Goal: Find specific page/section: Find specific page/section

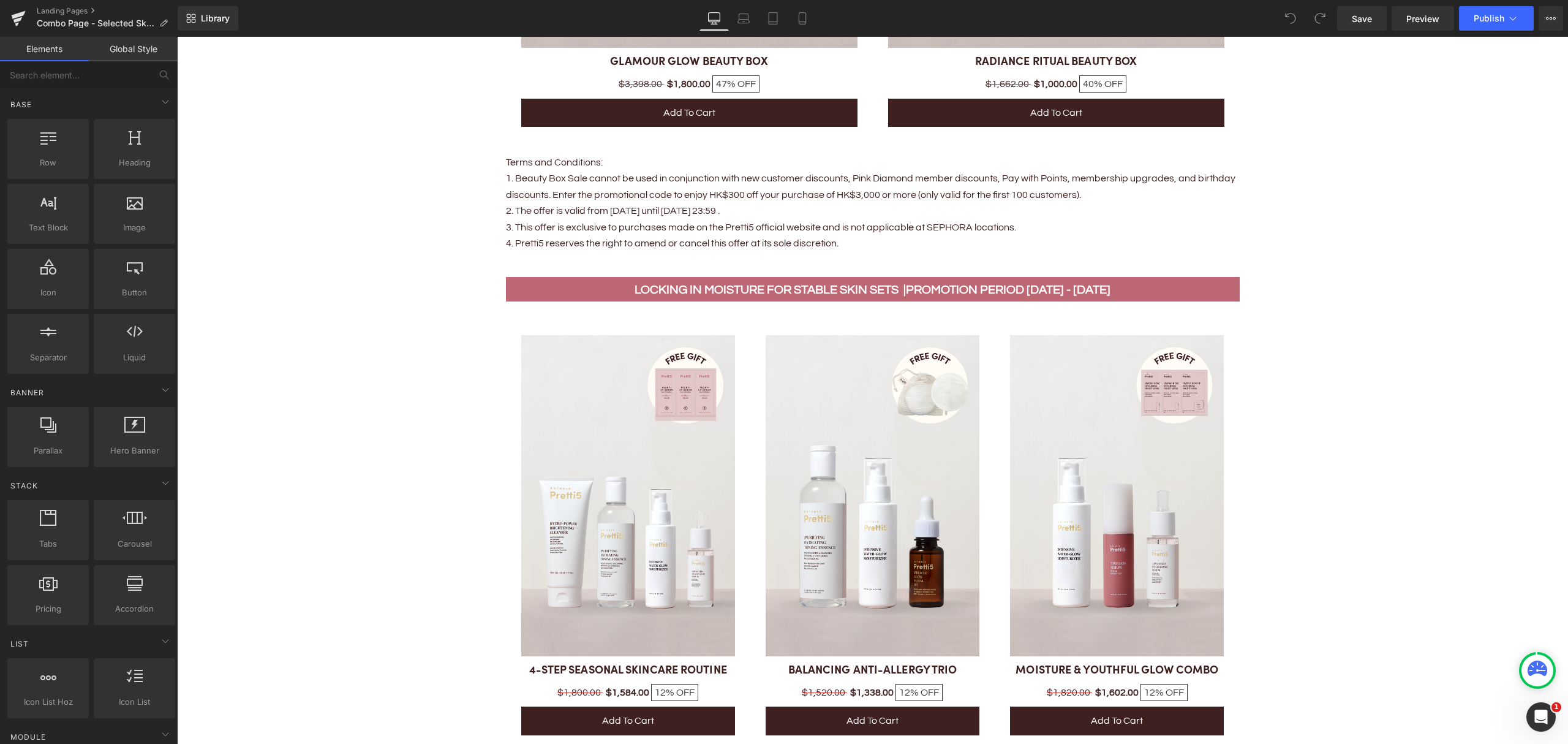
scroll to position [1716, 0]
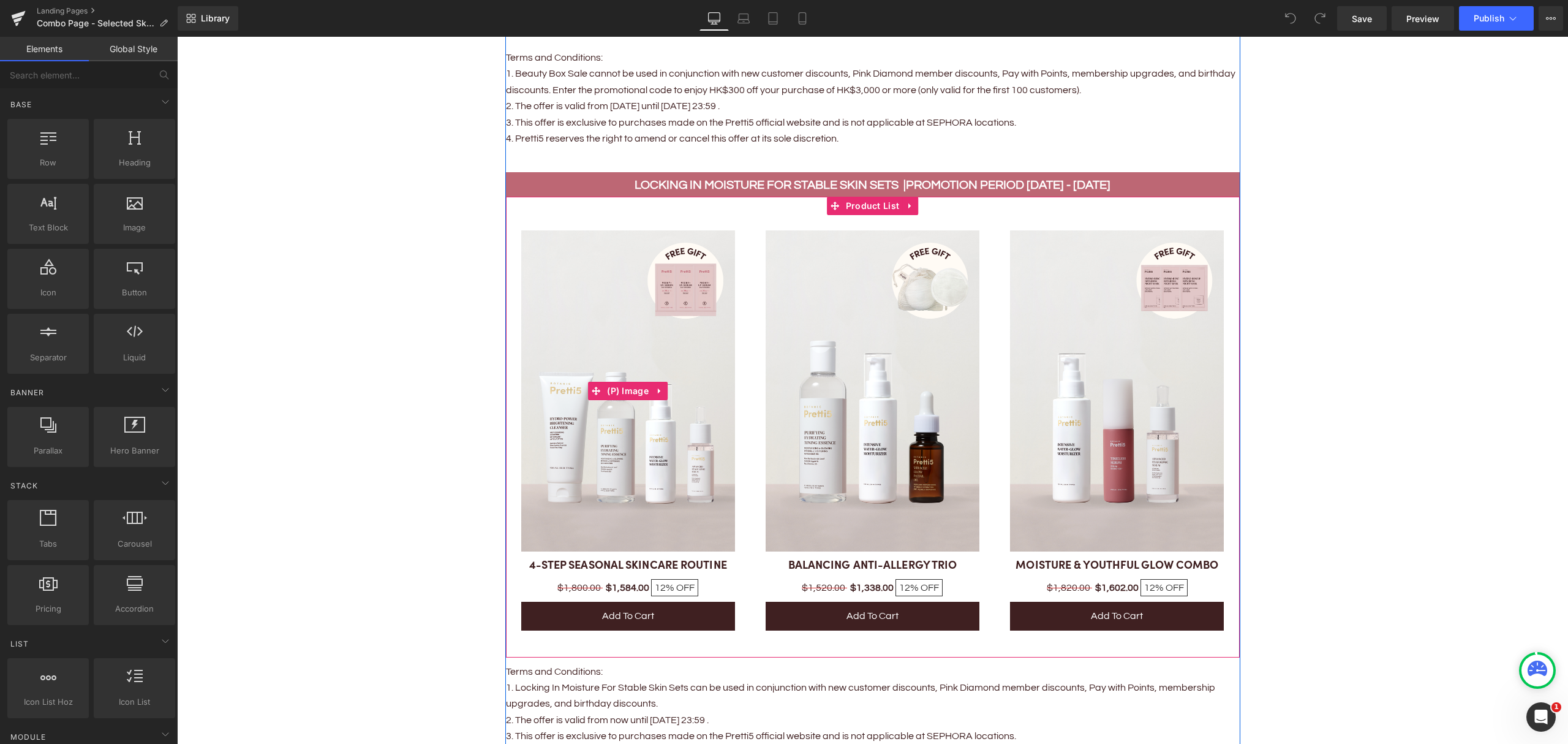
click at [689, 364] on img at bounding box center [628, 391] width 214 height 321
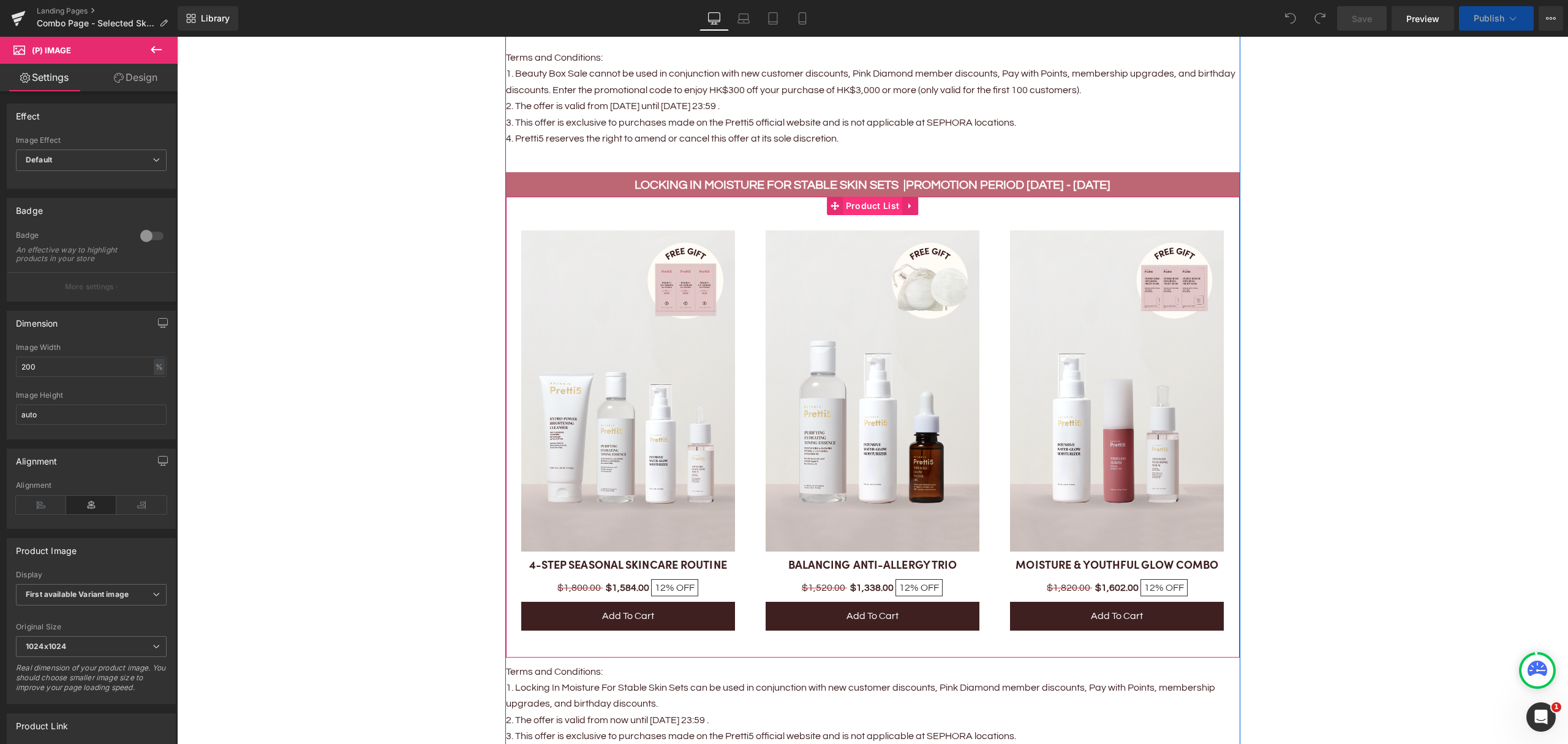
click at [851, 198] on span "Product List" at bounding box center [873, 206] width 60 height 19
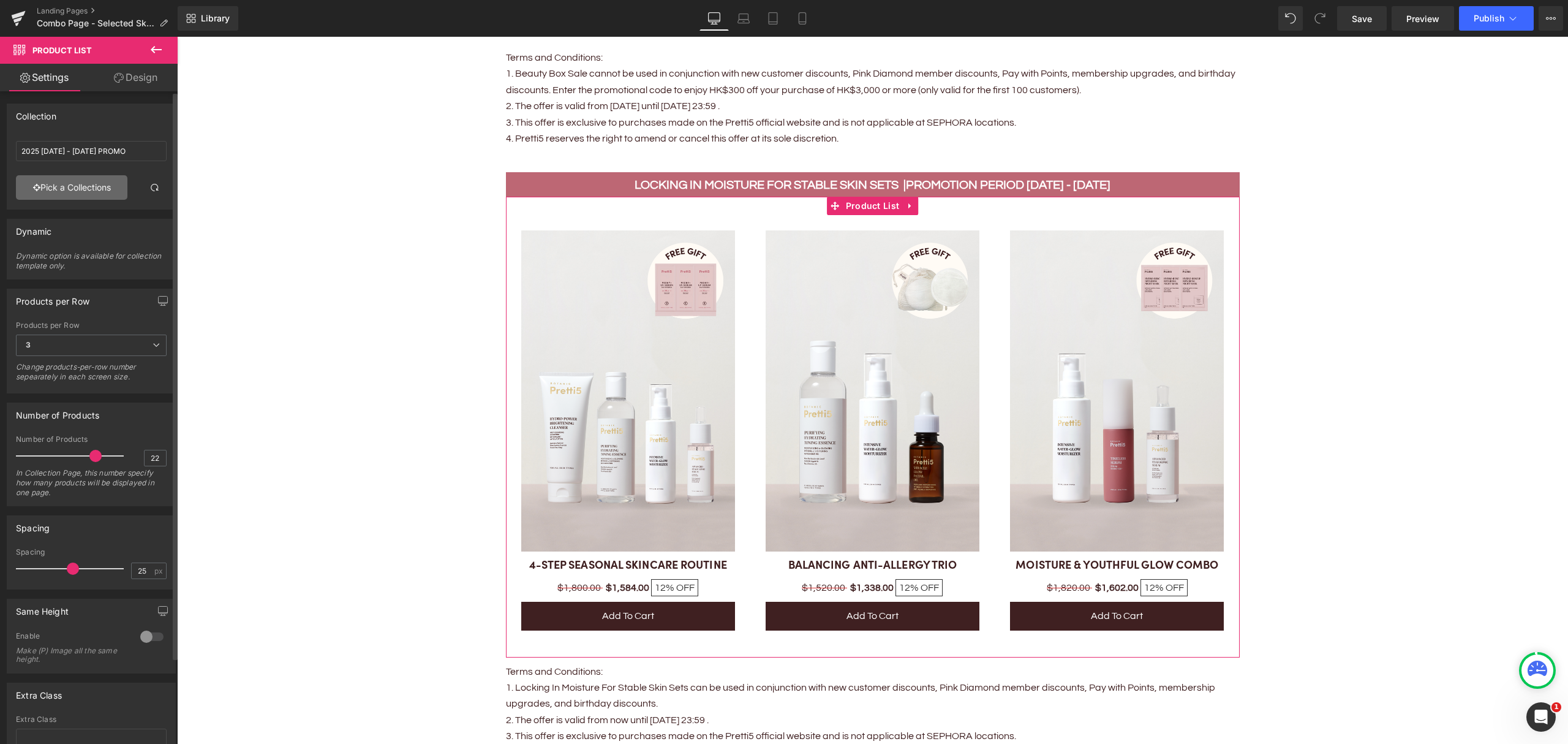
click at [91, 186] on link "Pick a Collections" at bounding box center [71, 187] width 111 height 25
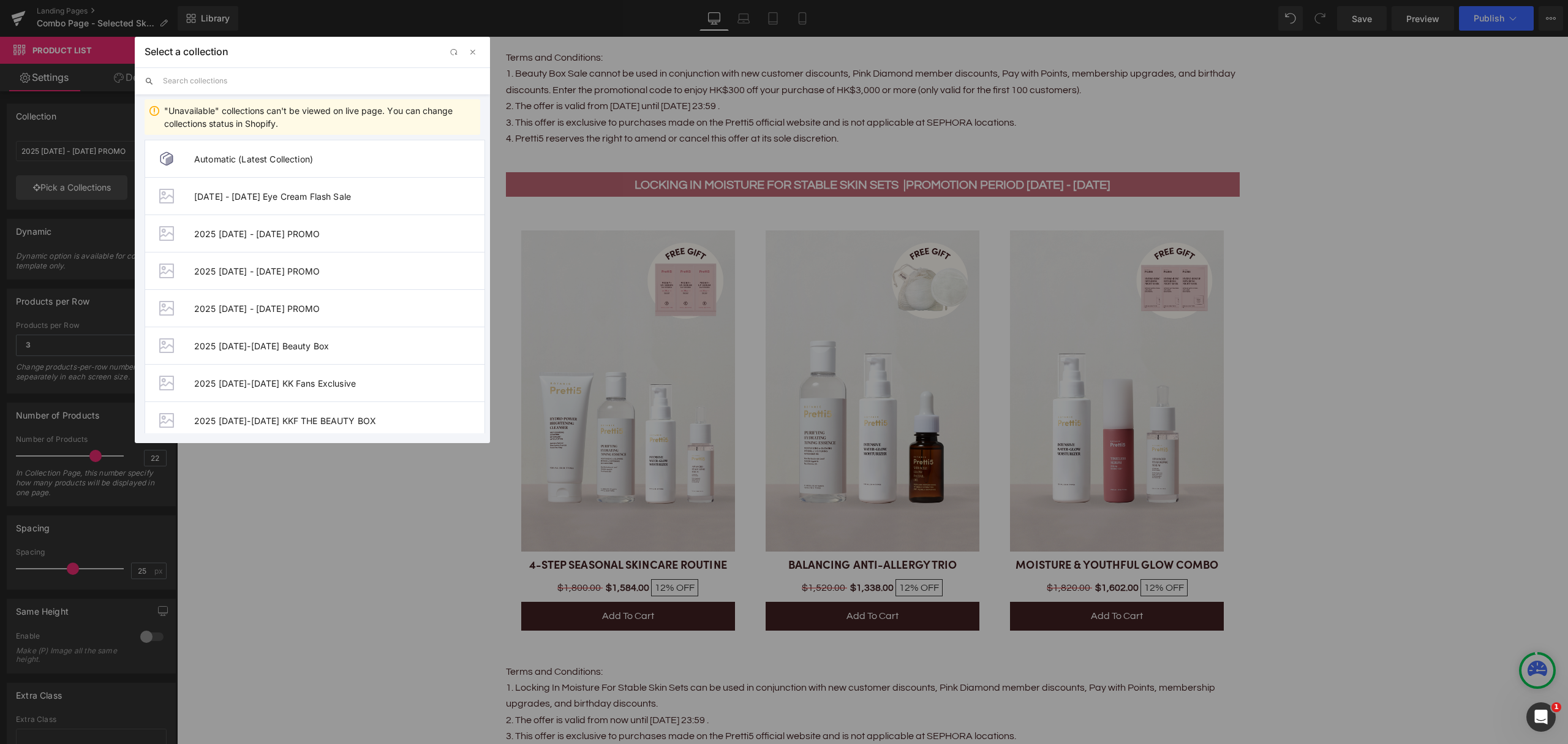
click at [252, 82] on input "text" at bounding box center [322, 81] width 317 height 27
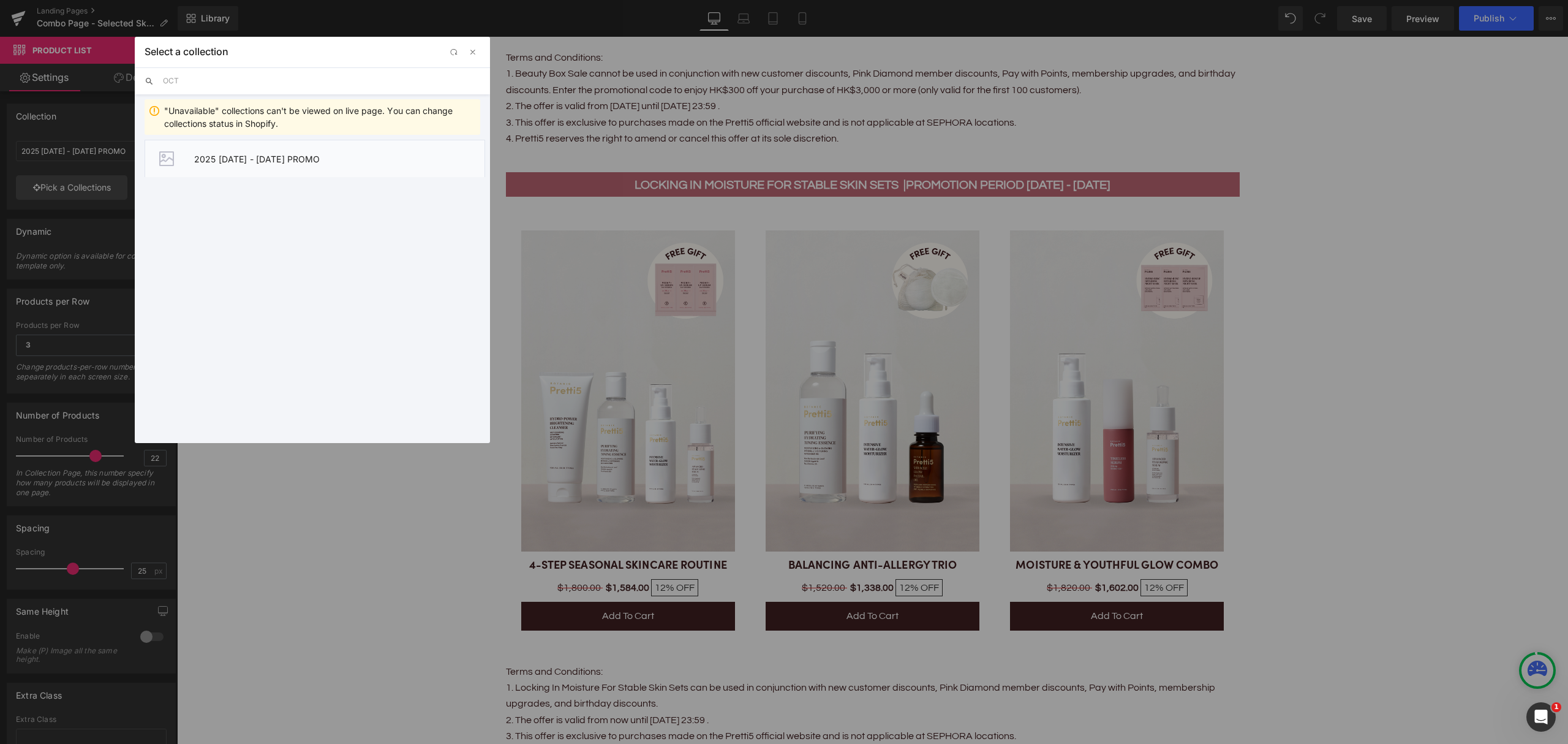
type input "OCT"
drag, startPoint x: 290, startPoint y: 159, endPoint x: 120, endPoint y: 121, distance: 174.2
click at [290, 159] on span "2025 [DATE] - [DATE] PROMO" at bounding box center [340, 159] width 290 height 10
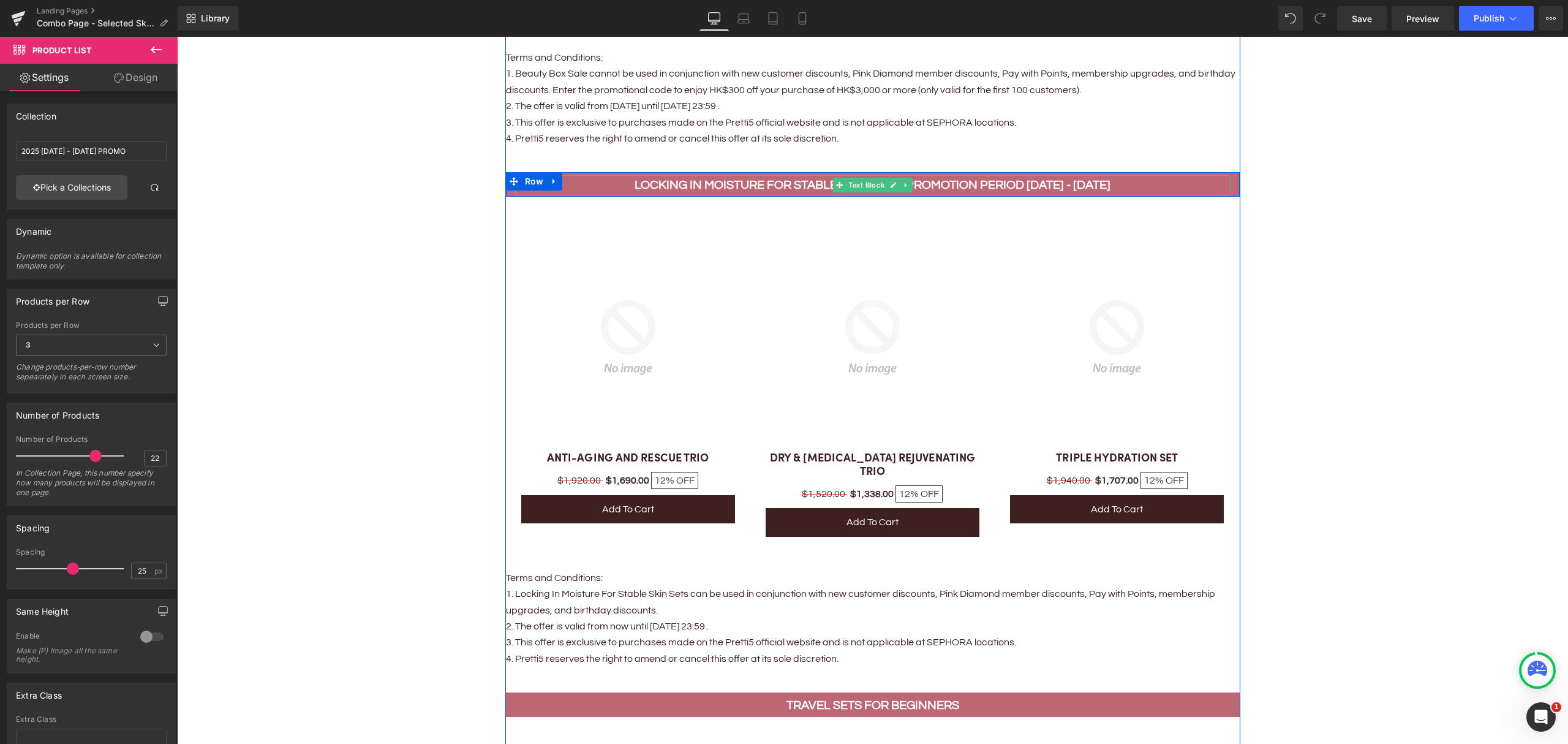
click at [1041, 181] on b "Promotion period [DATE] - [DATE]" at bounding box center [1008, 185] width 205 height 12
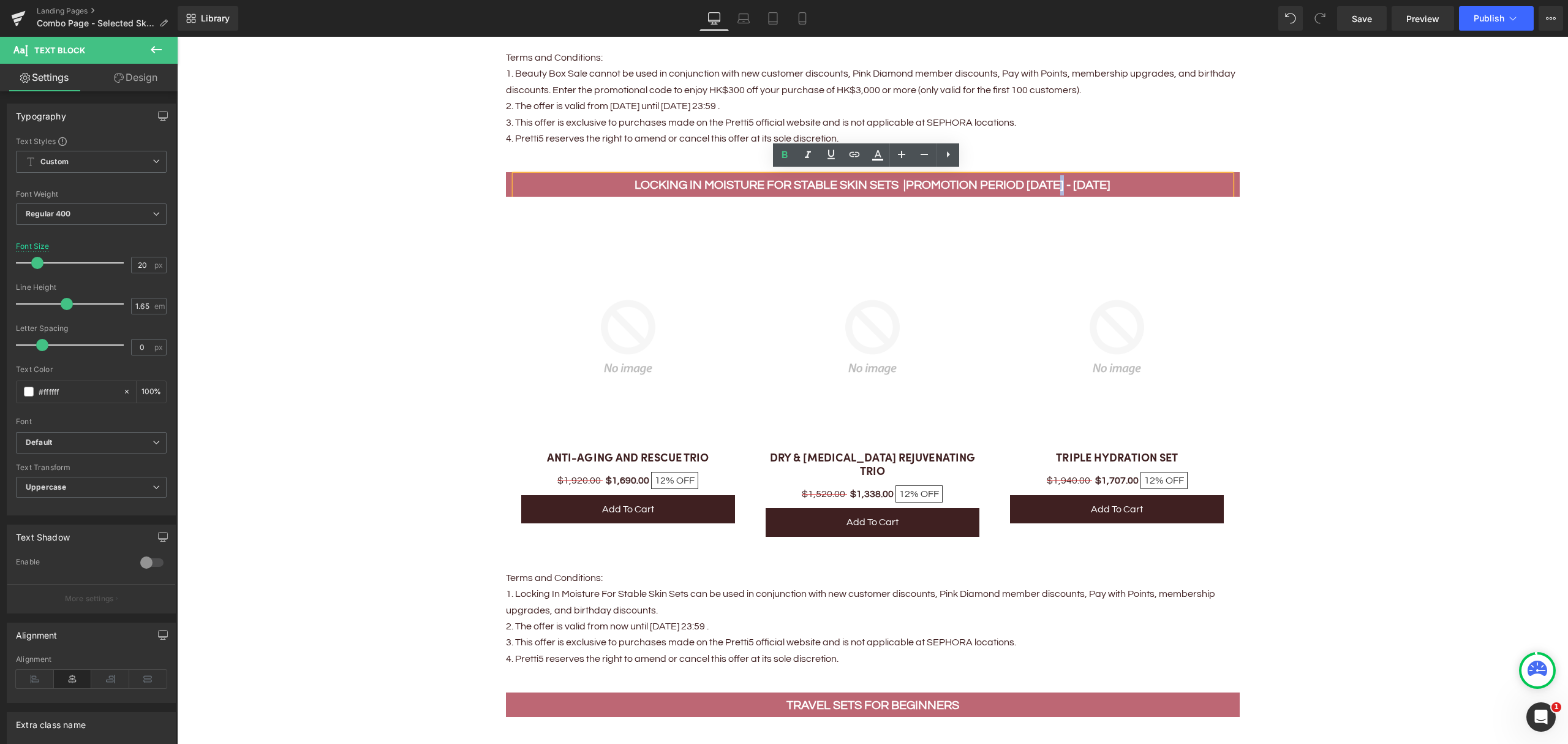
click at [1062, 179] on b "Promotion period [DATE] - [DATE]" at bounding box center [1008, 185] width 205 height 12
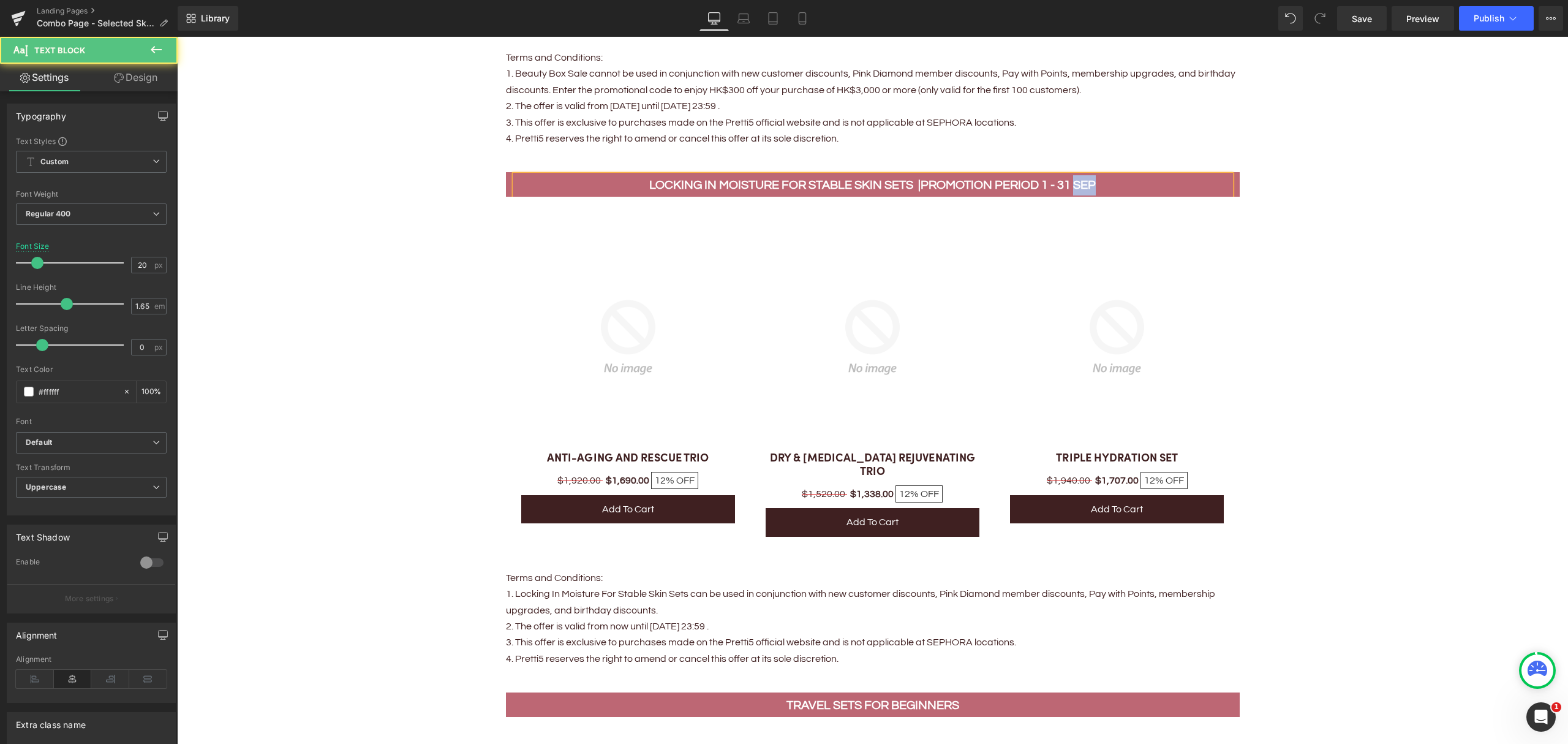
drag, startPoint x: 1071, startPoint y: 179, endPoint x: 1104, endPoint y: 180, distance: 33.0
click at [1104, 180] on p "LOCKING IN MOISTURE FOR STABLE SKIN SETS | Promotion period 1 - 31 SEP" at bounding box center [873, 185] width 715 height 20
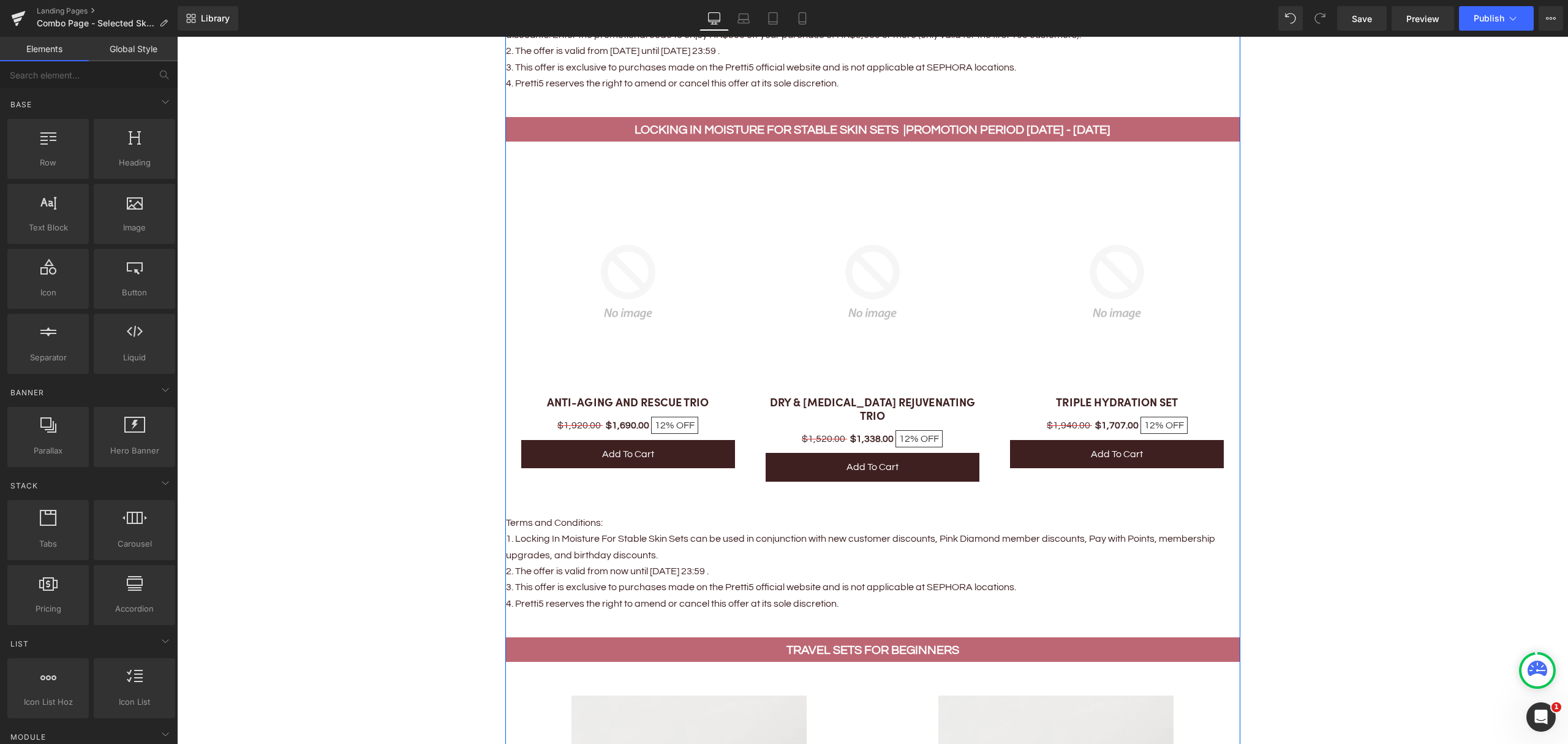
scroll to position [1798, 0]
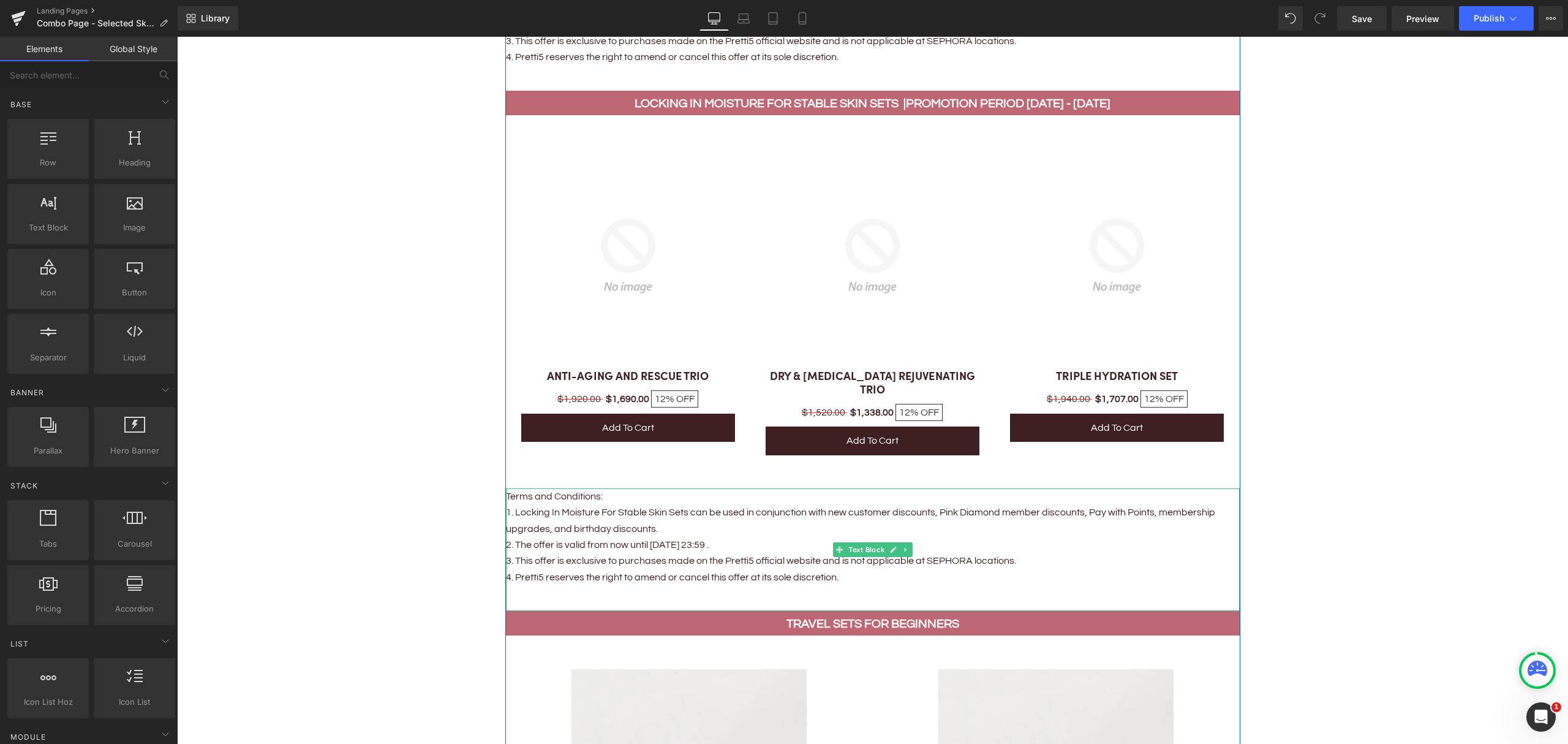
click at [674, 537] on p "2. The offer is valid from now until [DATE] 23:59 ." at bounding box center [872, 544] width 734 height 16
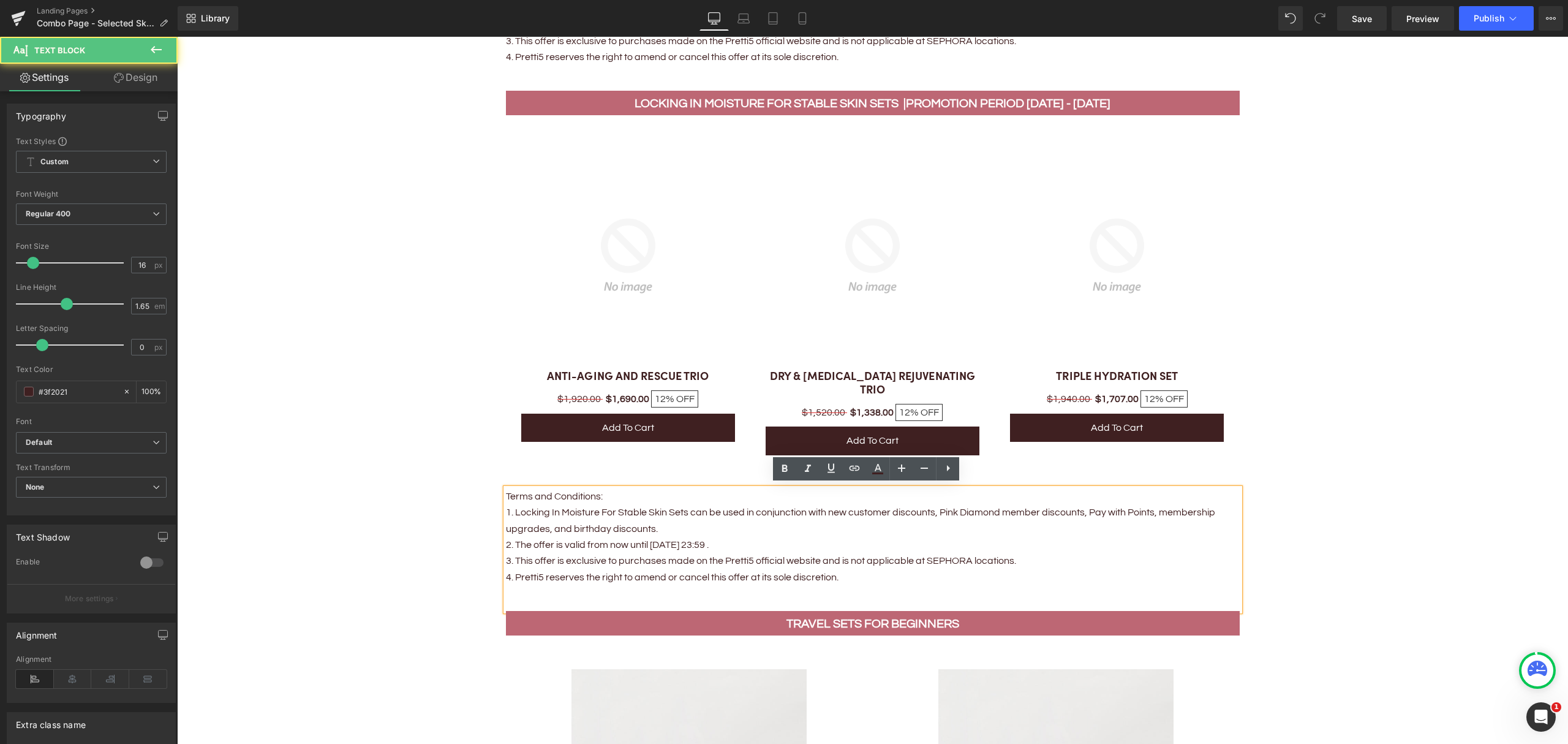
click at [671, 540] on p "2. The offer is valid from now until [DATE] 23:59 ." at bounding box center [872, 544] width 734 height 16
click at [675, 543] on p "2. The offer is valid from now until [DATE] 23:59 ." at bounding box center [872, 544] width 734 height 16
drag, startPoint x: 661, startPoint y: 540, endPoint x: 646, endPoint y: 543, distance: 15.3
click at [646, 543] on p "2. The offer is valid from now until Sep 31, 23:59 ." at bounding box center [872, 544] width 734 height 16
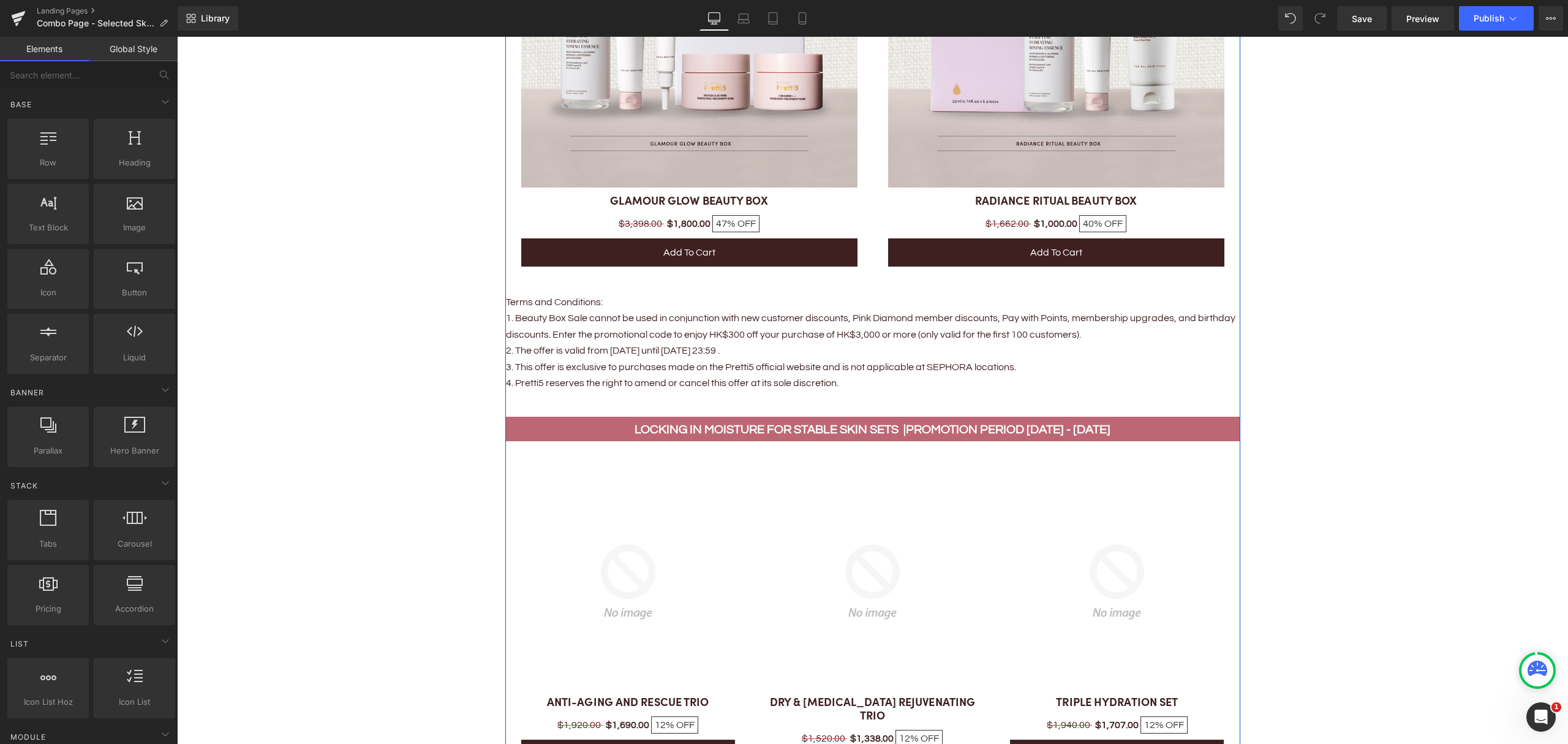
scroll to position [1634, 0]
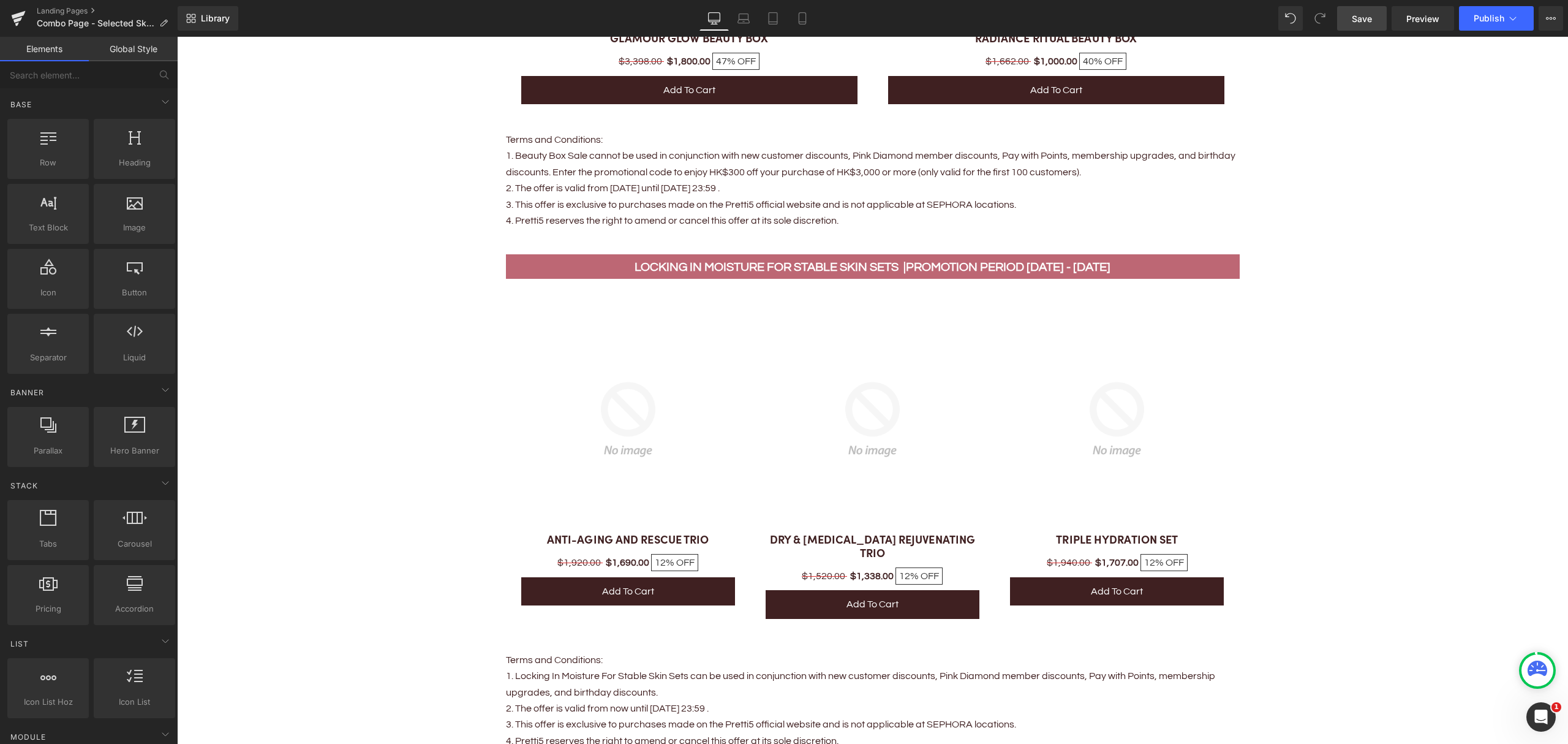
click at [1363, 17] on span "Save" at bounding box center [1362, 18] width 20 height 13
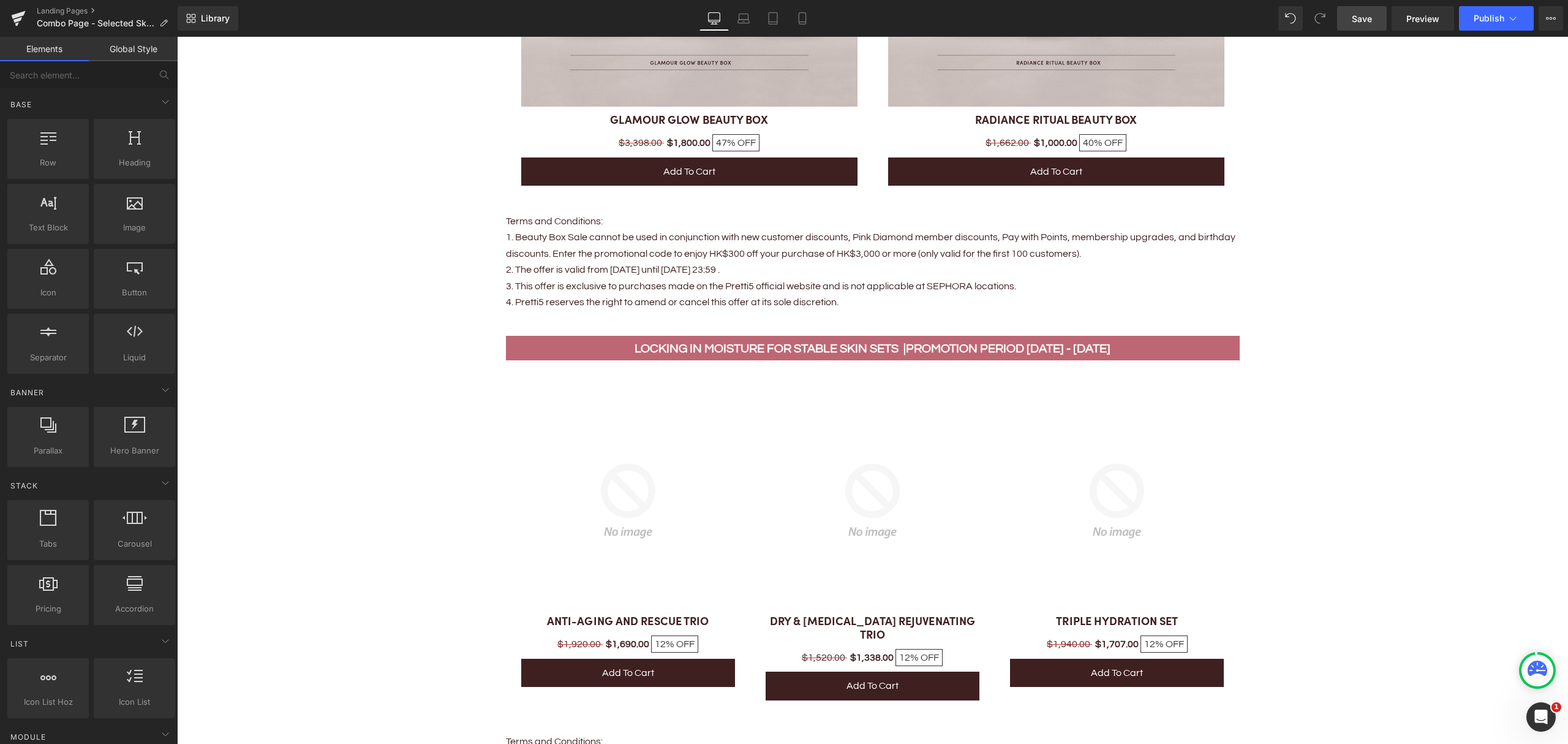
click at [1360, 18] on span "Save" at bounding box center [1362, 18] width 20 height 13
